Goal: Check status: Check status

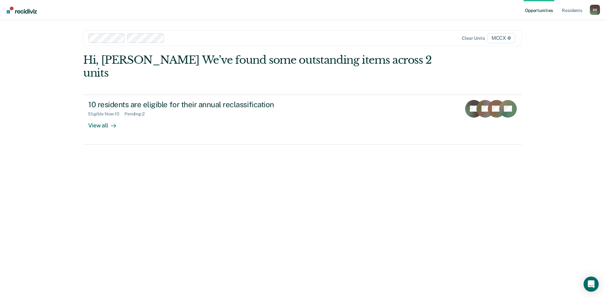
click at [407, 187] on div "Hi, [PERSON_NAME] We’ve found some outstanding items across 2 units 10 resident…" at bounding box center [302, 167] width 438 height 227
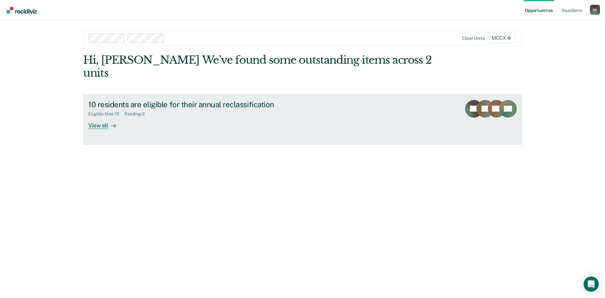
click at [103, 117] on div "View all" at bounding box center [105, 123] width 35 height 12
